Goal: Navigation & Orientation: Go to known website

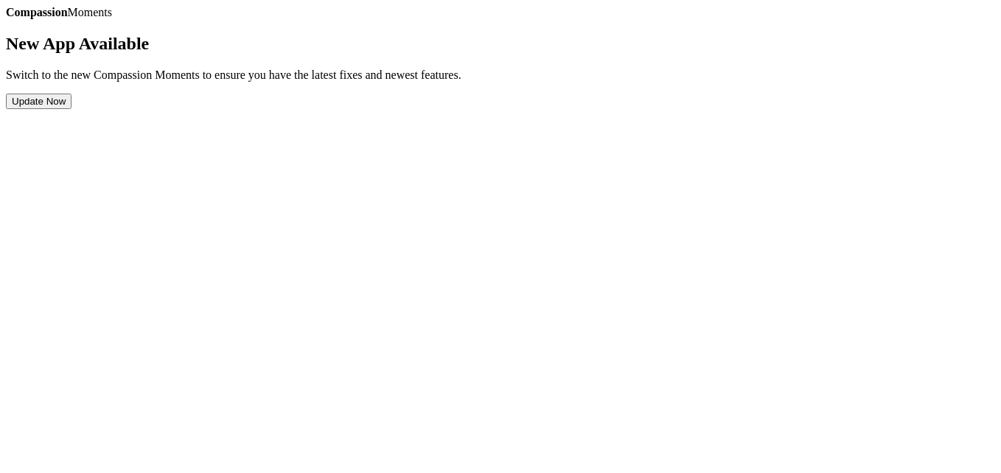
click at [71, 109] on button "Update Now" at bounding box center [39, 101] width 66 height 15
